Goal: Check status: Check status

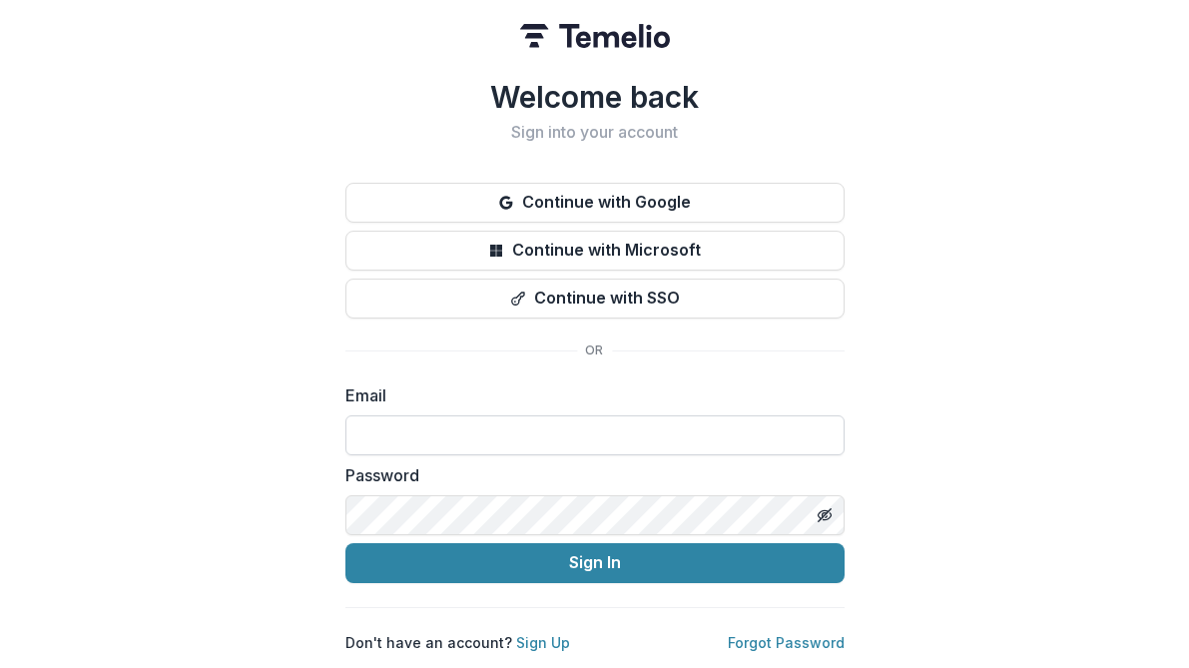
click at [394, 425] on input at bounding box center [594, 435] width 499 height 40
type input "**********"
click at [822, 510] on icon "Toggle password visibility" at bounding box center [823, 514] width 10 height 8
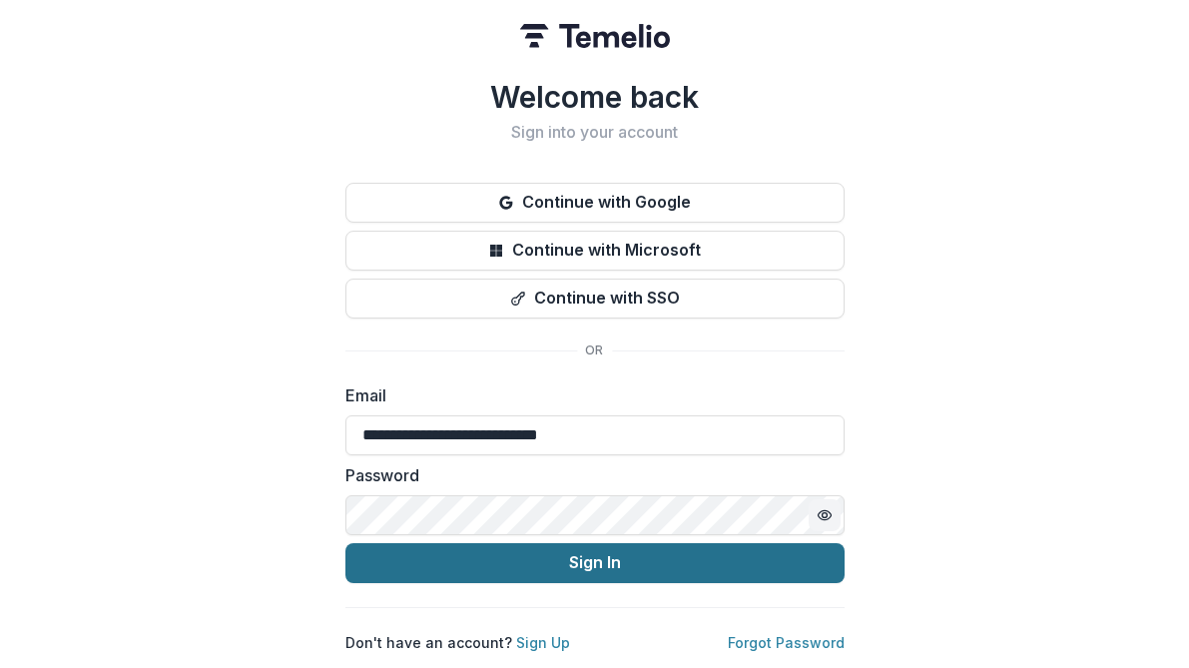
click at [603, 557] on button "Sign In" at bounding box center [594, 563] width 499 height 40
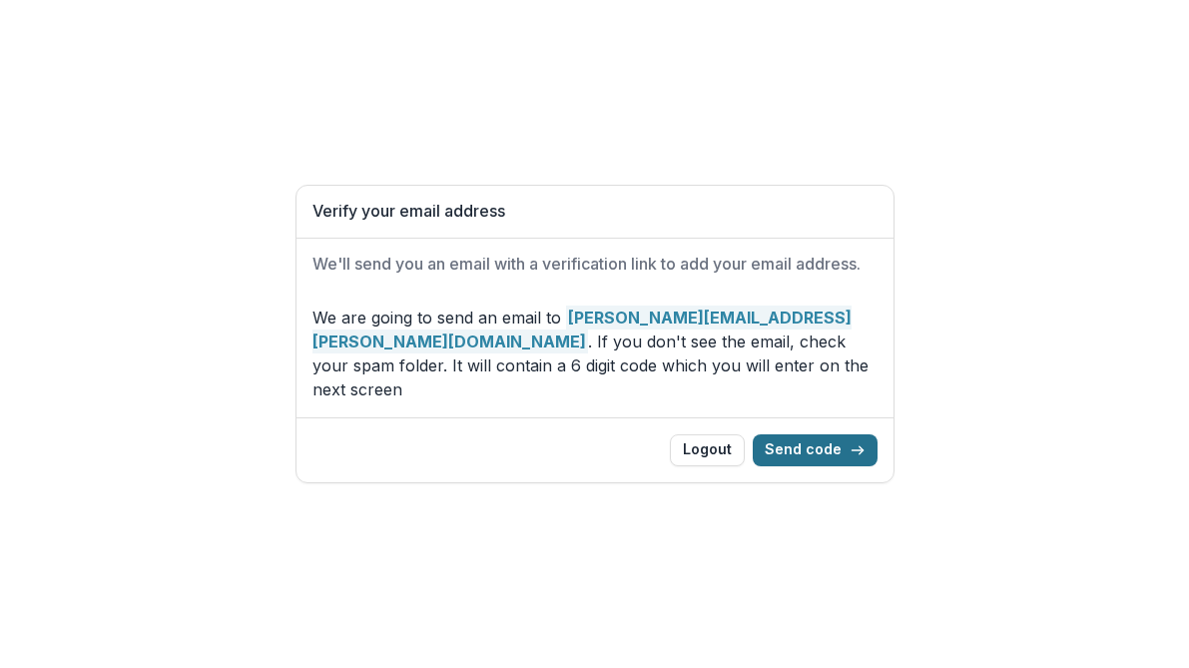
click at [806, 435] on button "Send code" at bounding box center [815, 450] width 125 height 32
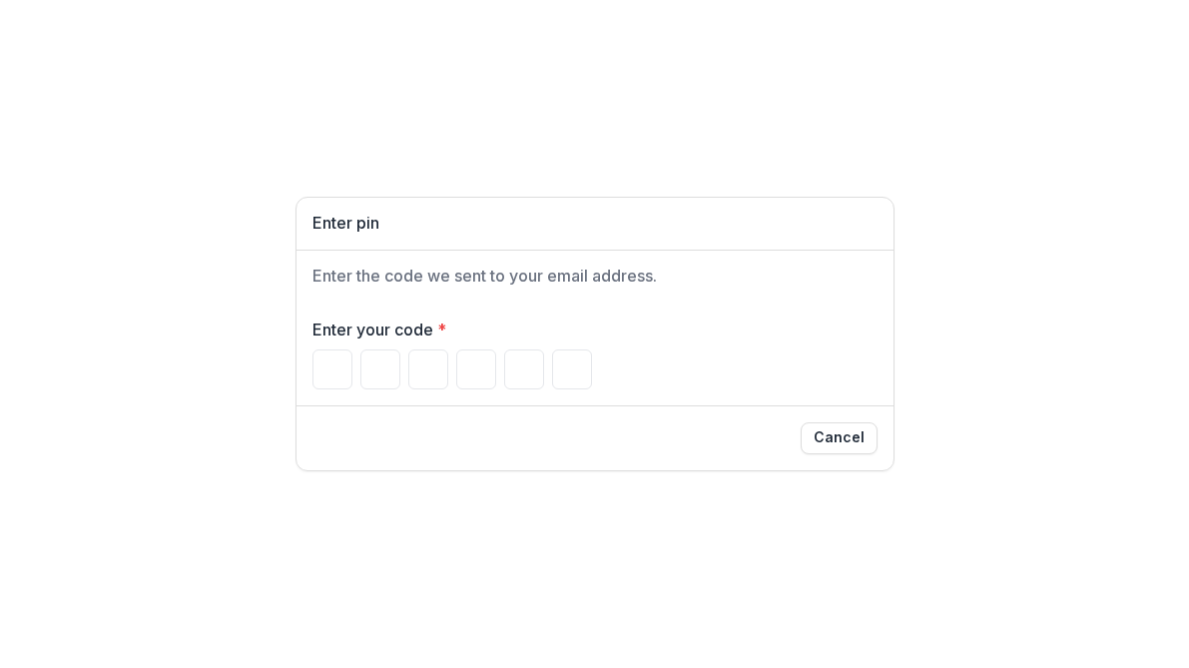
click at [364, 227] on h1 "Enter pin" at bounding box center [595, 223] width 565 height 19
click at [324, 370] on input "Please enter your pin code" at bounding box center [333, 369] width 40 height 40
type input "*"
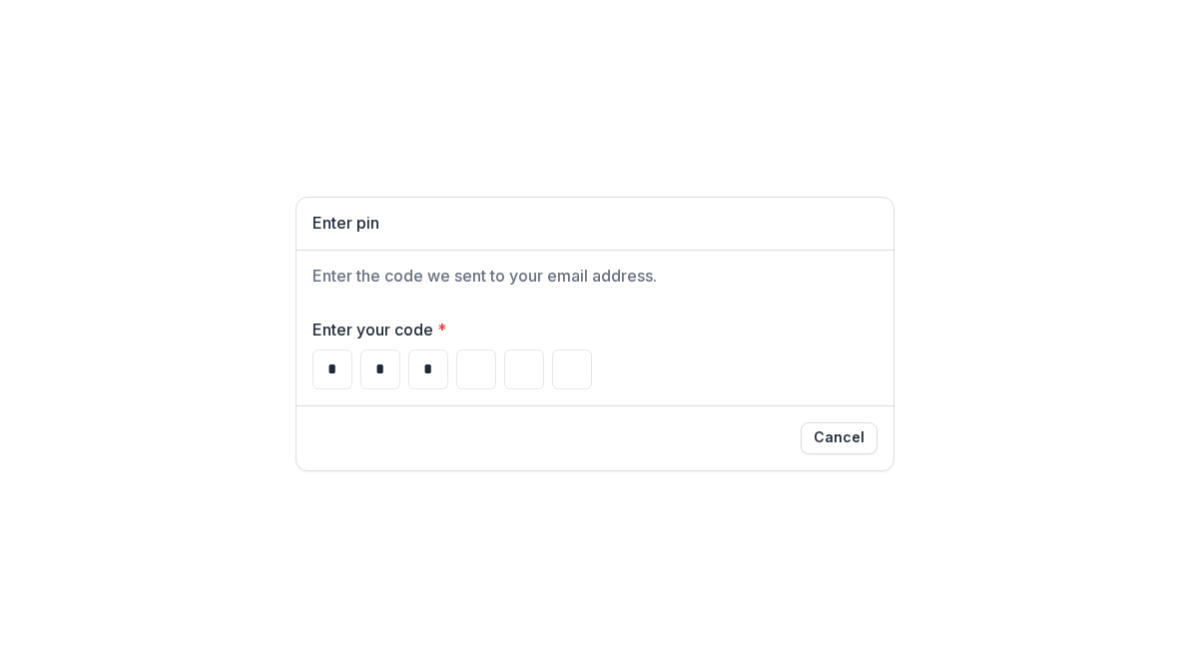
type input "*"
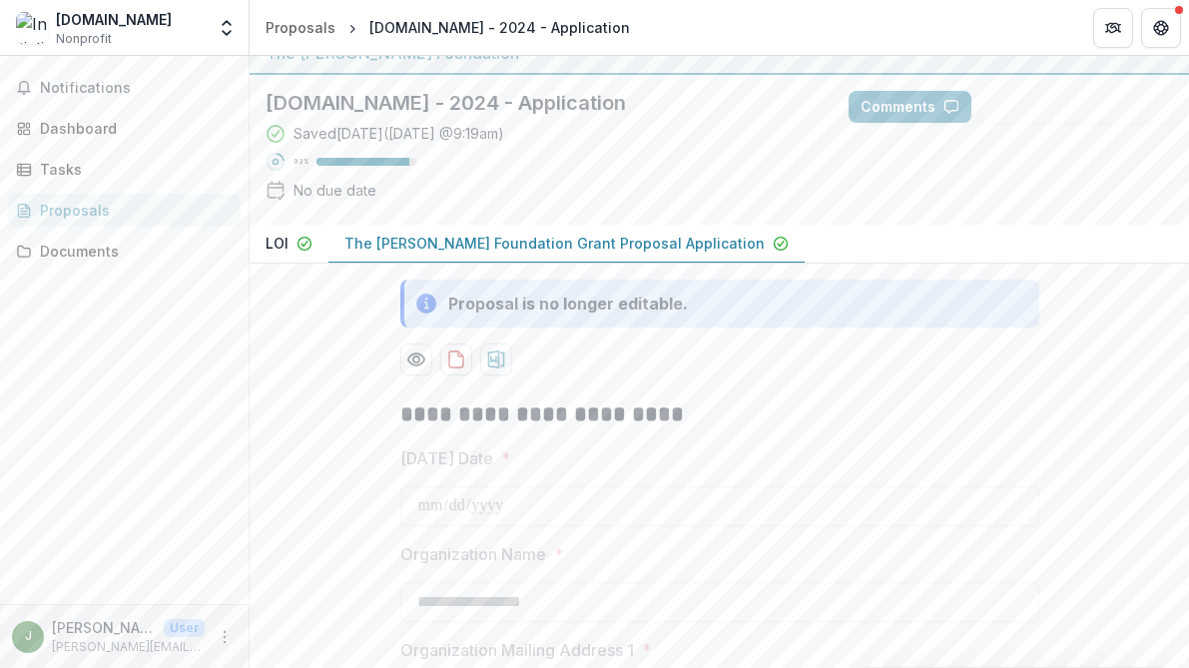
scroll to position [18, 0]
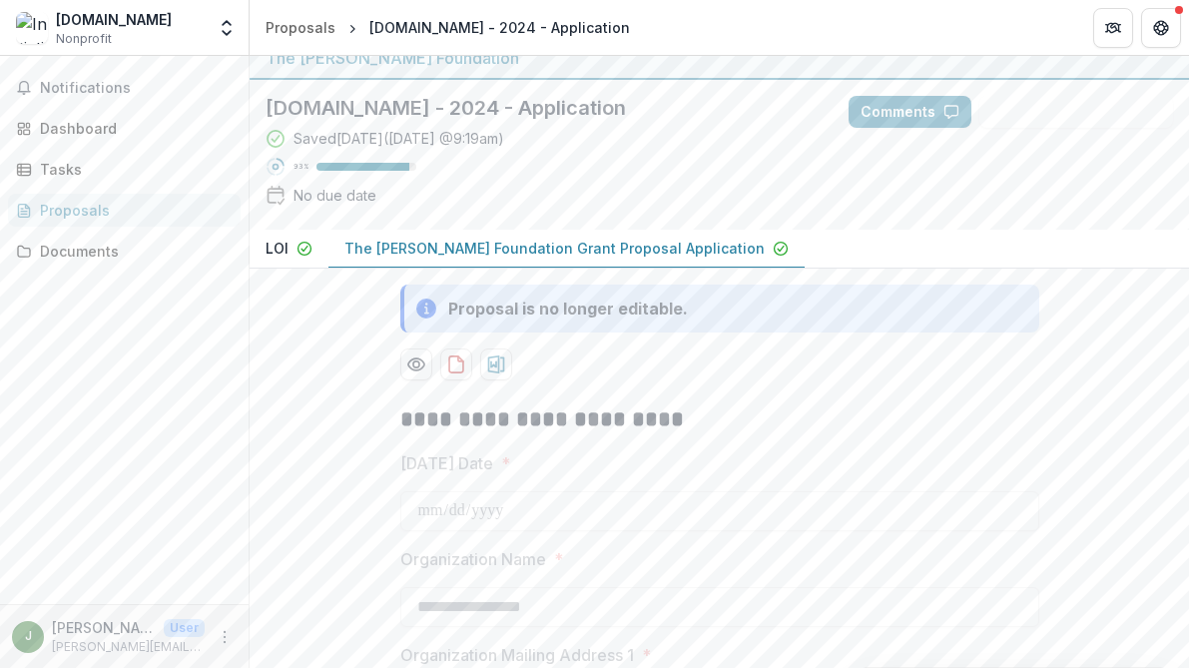
click at [804, 424] on h2 "**********" at bounding box center [719, 419] width 639 height 31
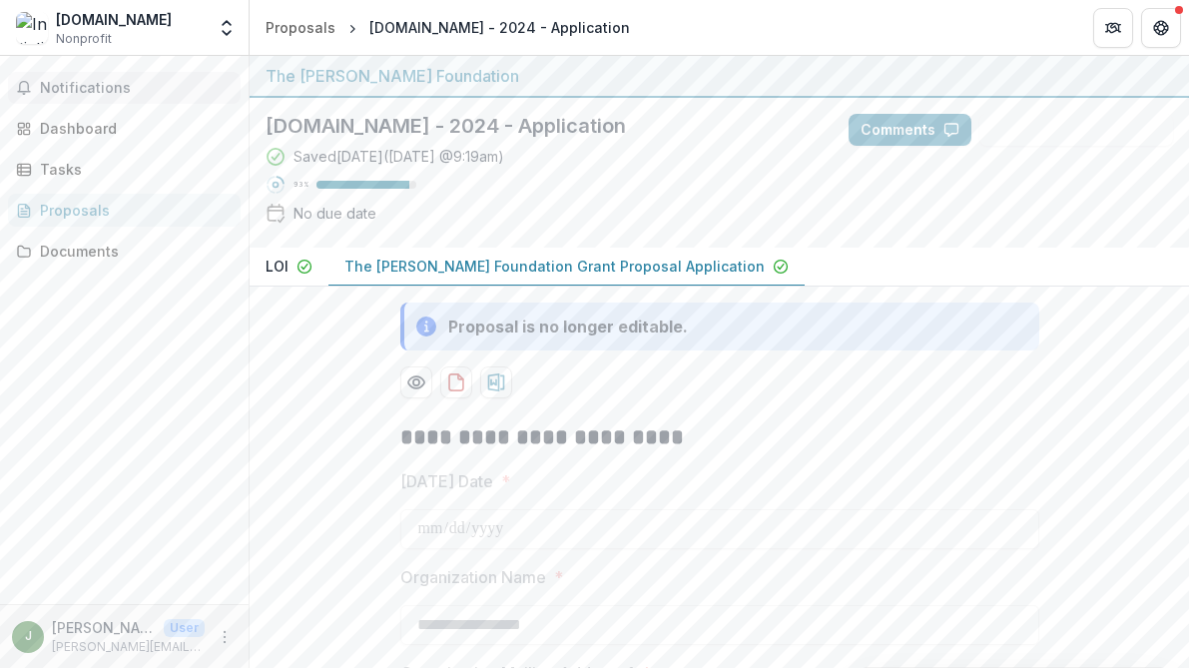
click at [68, 86] on span "Notifications" at bounding box center [136, 88] width 193 height 17
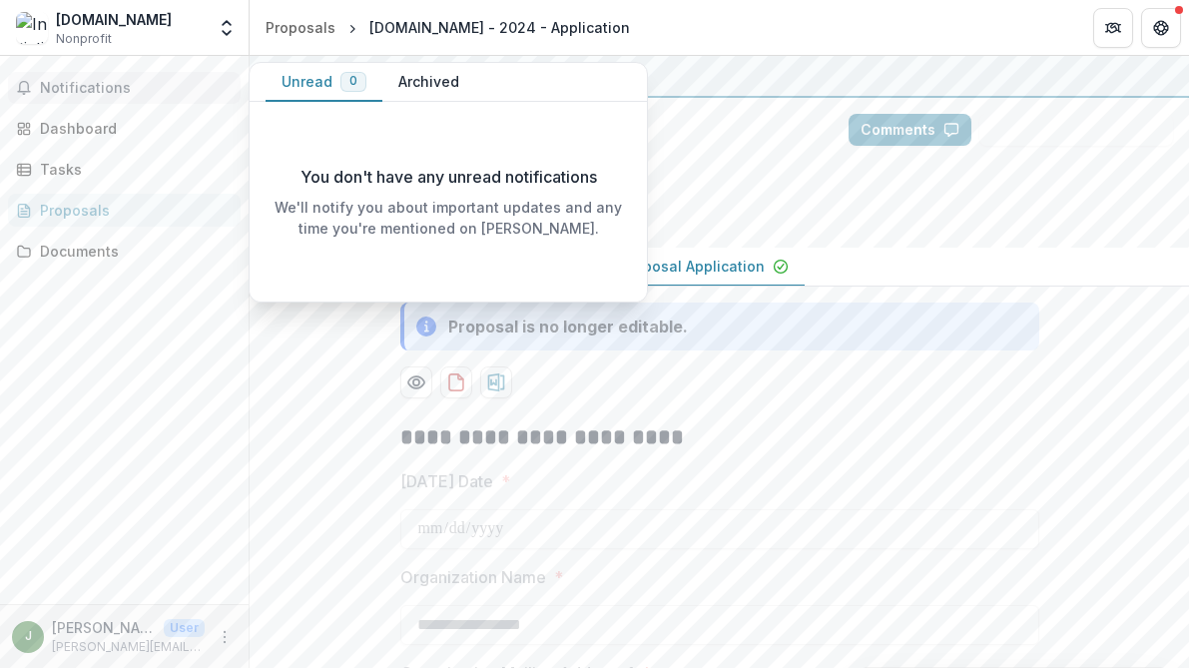
click at [69, 83] on span "Notifications" at bounding box center [136, 88] width 193 height 17
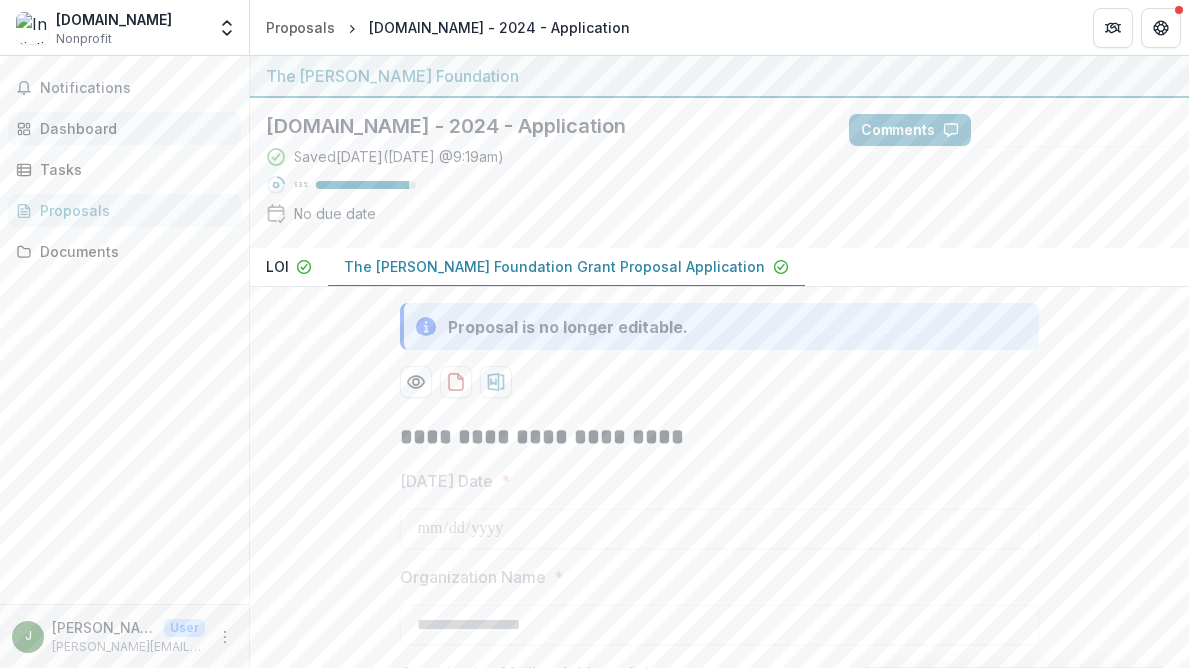
click at [74, 126] on div "Dashboard" at bounding box center [132, 128] width 185 height 21
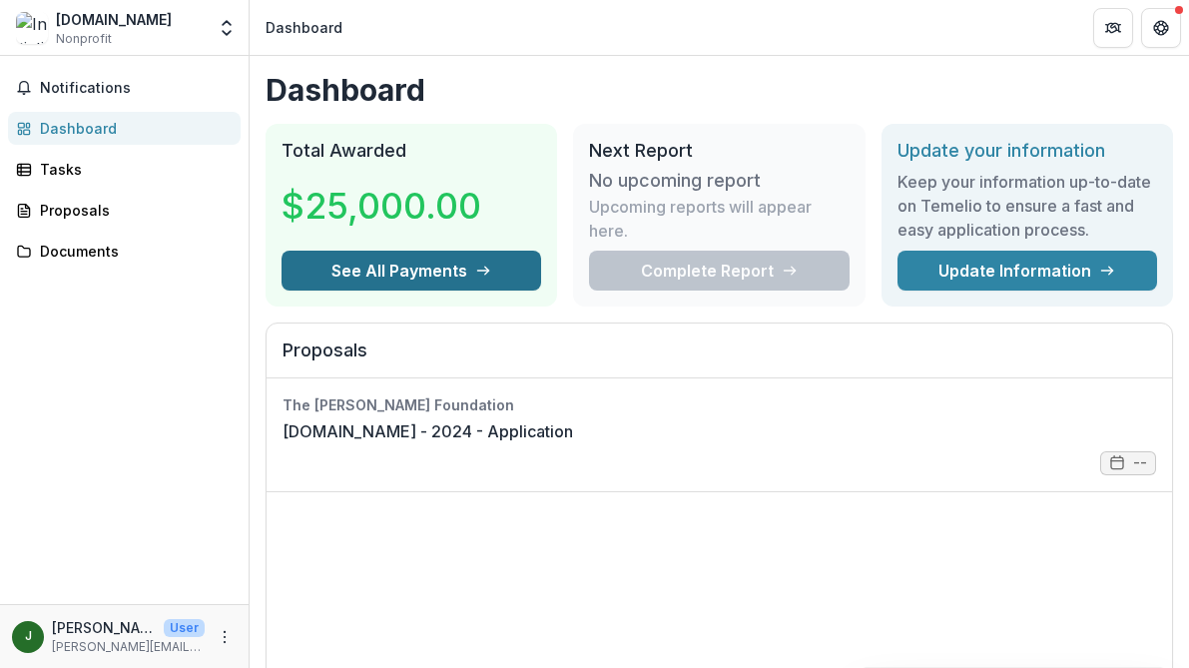
click at [388, 268] on button "See All Payments" at bounding box center [412, 271] width 260 height 40
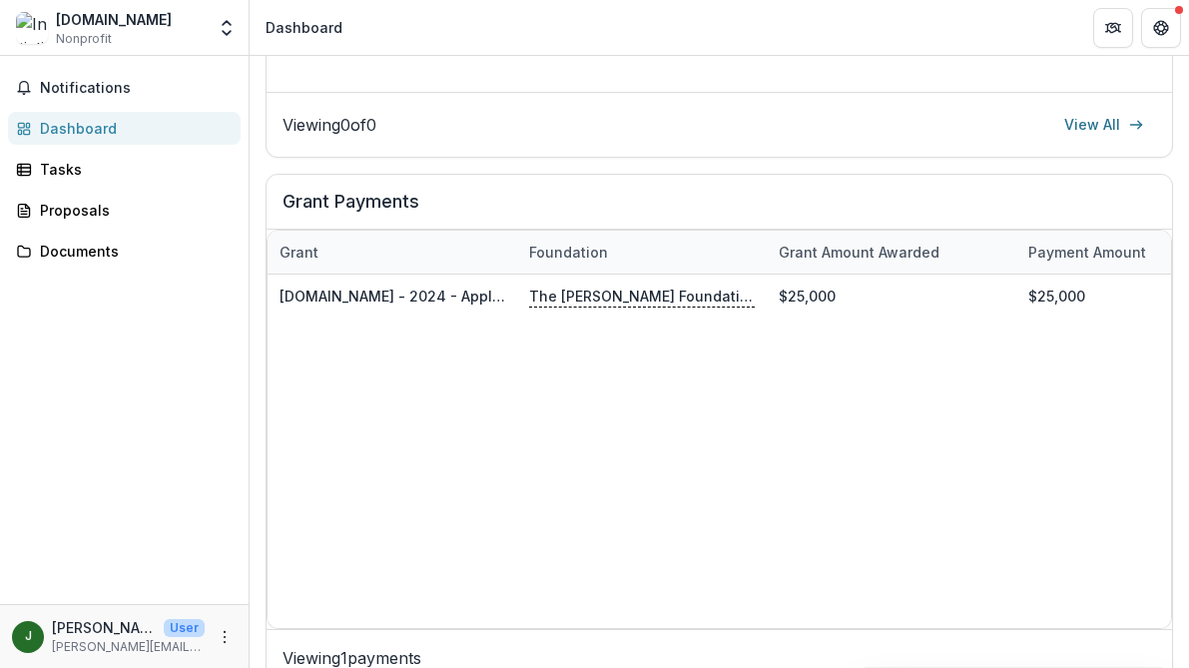
scroll to position [1041, 0]
